Goal: Navigation & Orientation: Understand site structure

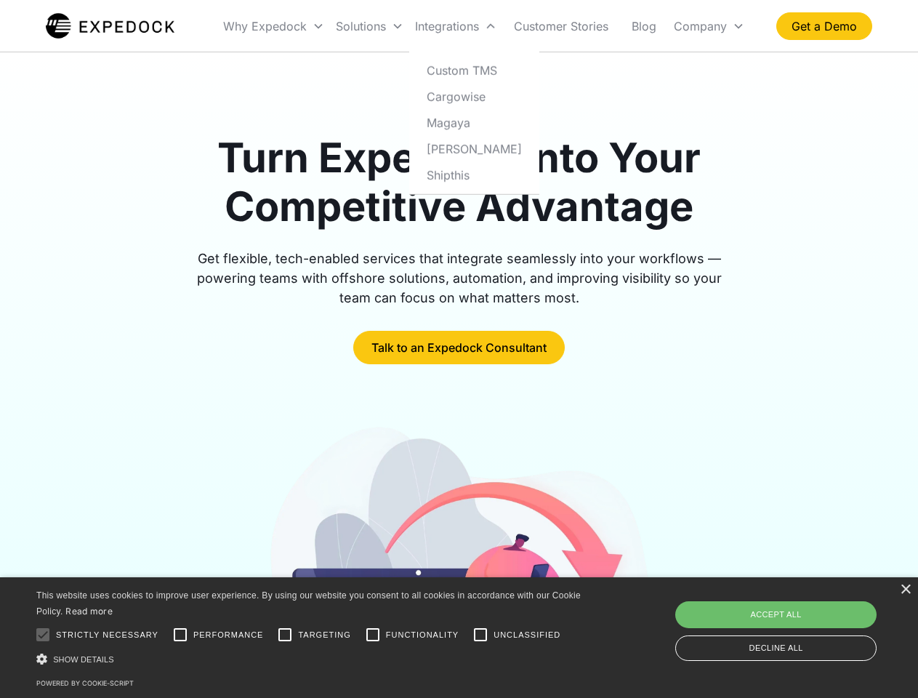
click at [484, 26] on div "Integrations" at bounding box center [455, 25] width 93 height 49
click at [274, 26] on div "Why Expedock" at bounding box center [265, 26] width 84 height 15
click at [369, 26] on div "Solutions" at bounding box center [361, 26] width 50 height 15
click at [456, 26] on div "Integrations" at bounding box center [447, 26] width 64 height 15
click at [708, 26] on div "Company" at bounding box center [700, 26] width 53 height 15
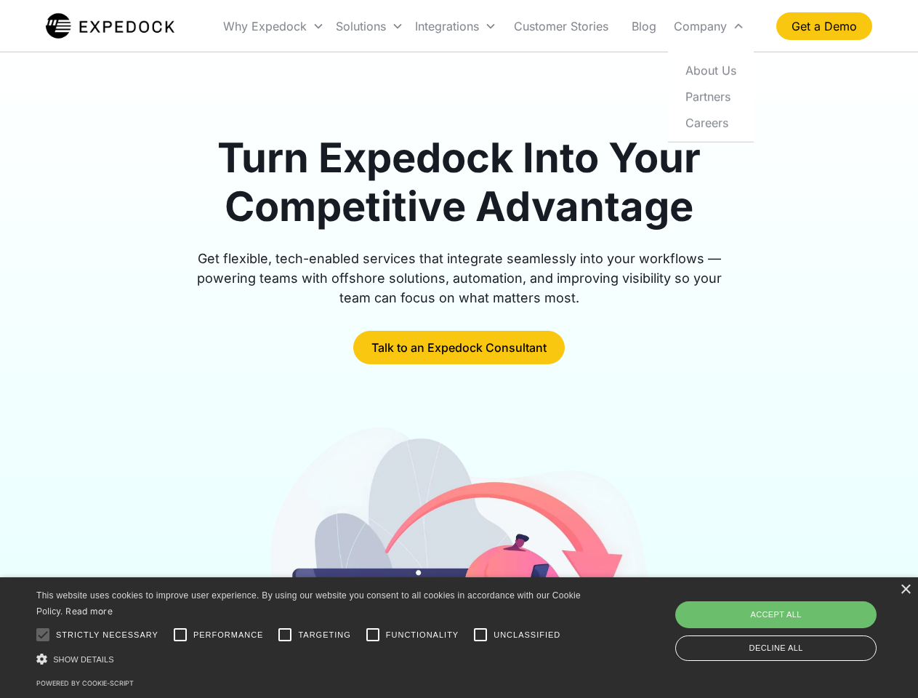
click at [43, 634] on div at bounding box center [42, 634] width 29 height 29
click at [180, 634] on input "Performance" at bounding box center [180, 634] width 29 height 29
checkbox input "true"
click at [285, 634] on input "Targeting" at bounding box center [284, 634] width 29 height 29
checkbox input "true"
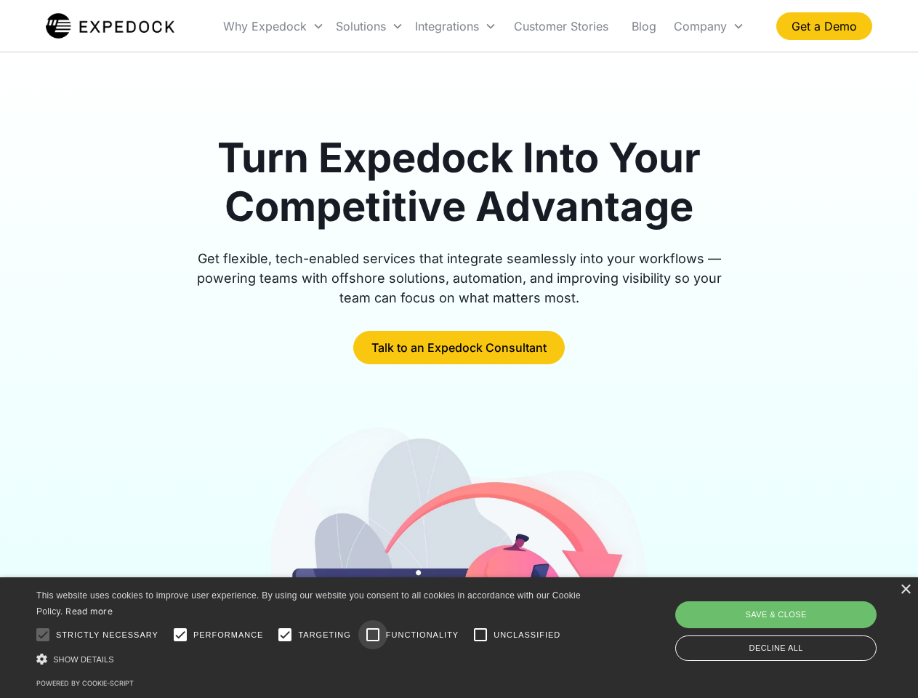
click at [373, 634] on input "Functionality" at bounding box center [372, 634] width 29 height 29
checkbox input "true"
click at [480, 634] on input "Unclassified" at bounding box center [480, 634] width 29 height 29
checkbox input "true"
